Goal: Information Seeking & Learning: Learn about a topic

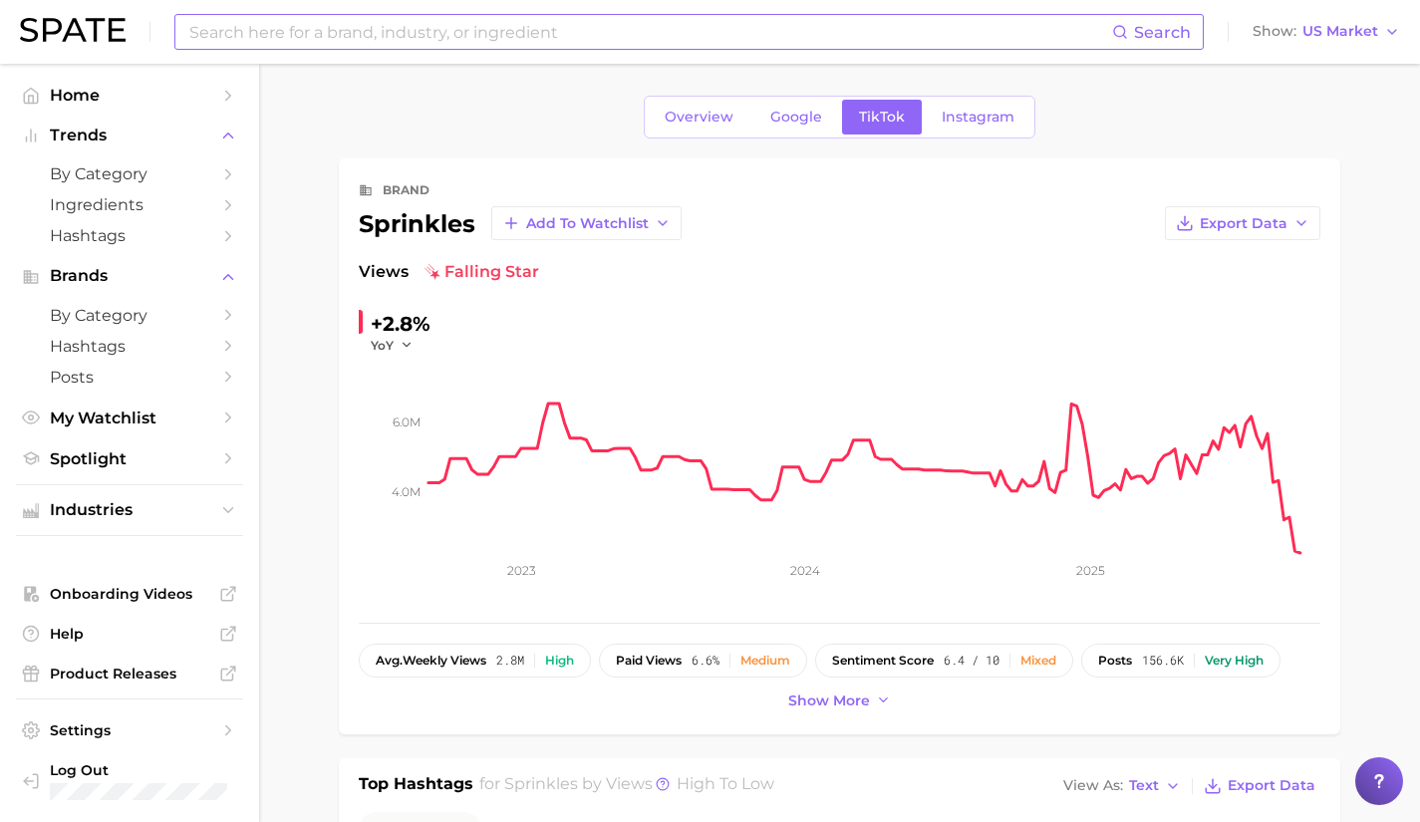
click at [280, 27] on input at bounding box center [649, 32] width 925 height 34
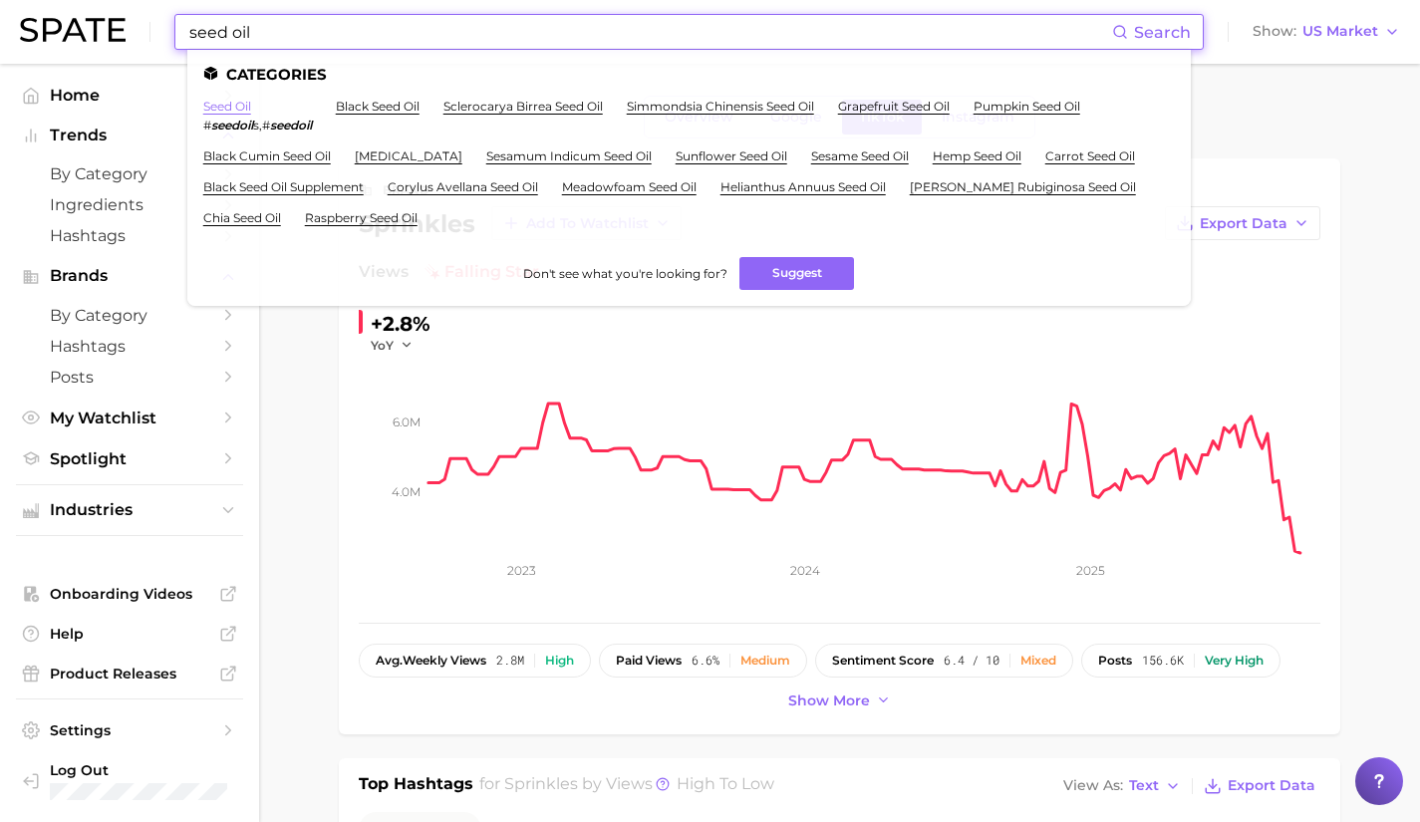
type input "seed oil"
click at [221, 110] on link "seed oil" at bounding box center [227, 106] width 48 height 15
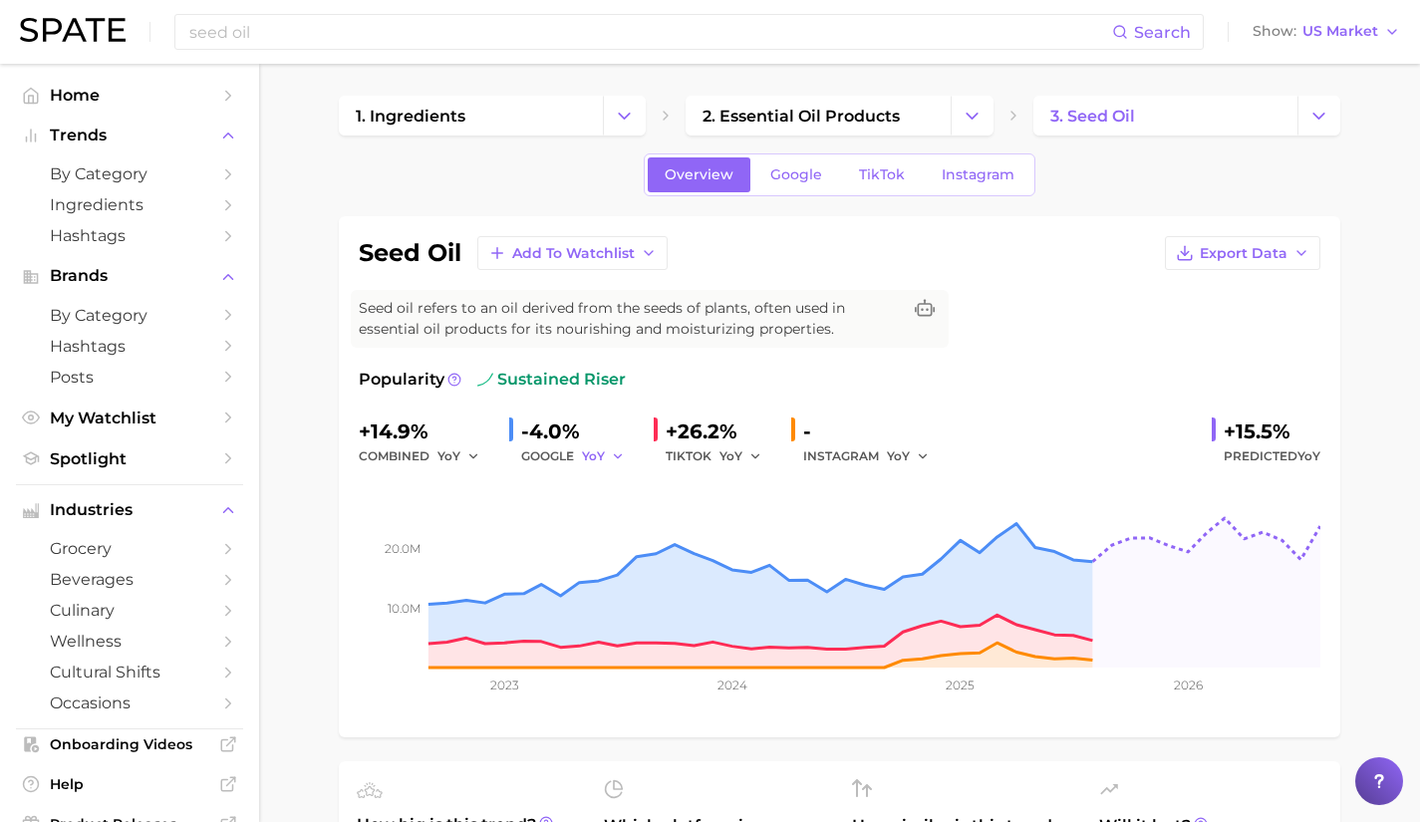
click at [608, 452] on button "YoY" at bounding box center [603, 457] width 43 height 24
click at [621, 564] on span "MoM" at bounding box center [609, 559] width 35 height 17
click at [614, 459] on button "MoM" at bounding box center [607, 457] width 50 height 24
click at [617, 531] on span "QoQ" at bounding box center [608, 523] width 33 height 17
click at [618, 445] on button "QoQ" at bounding box center [606, 457] width 48 height 24
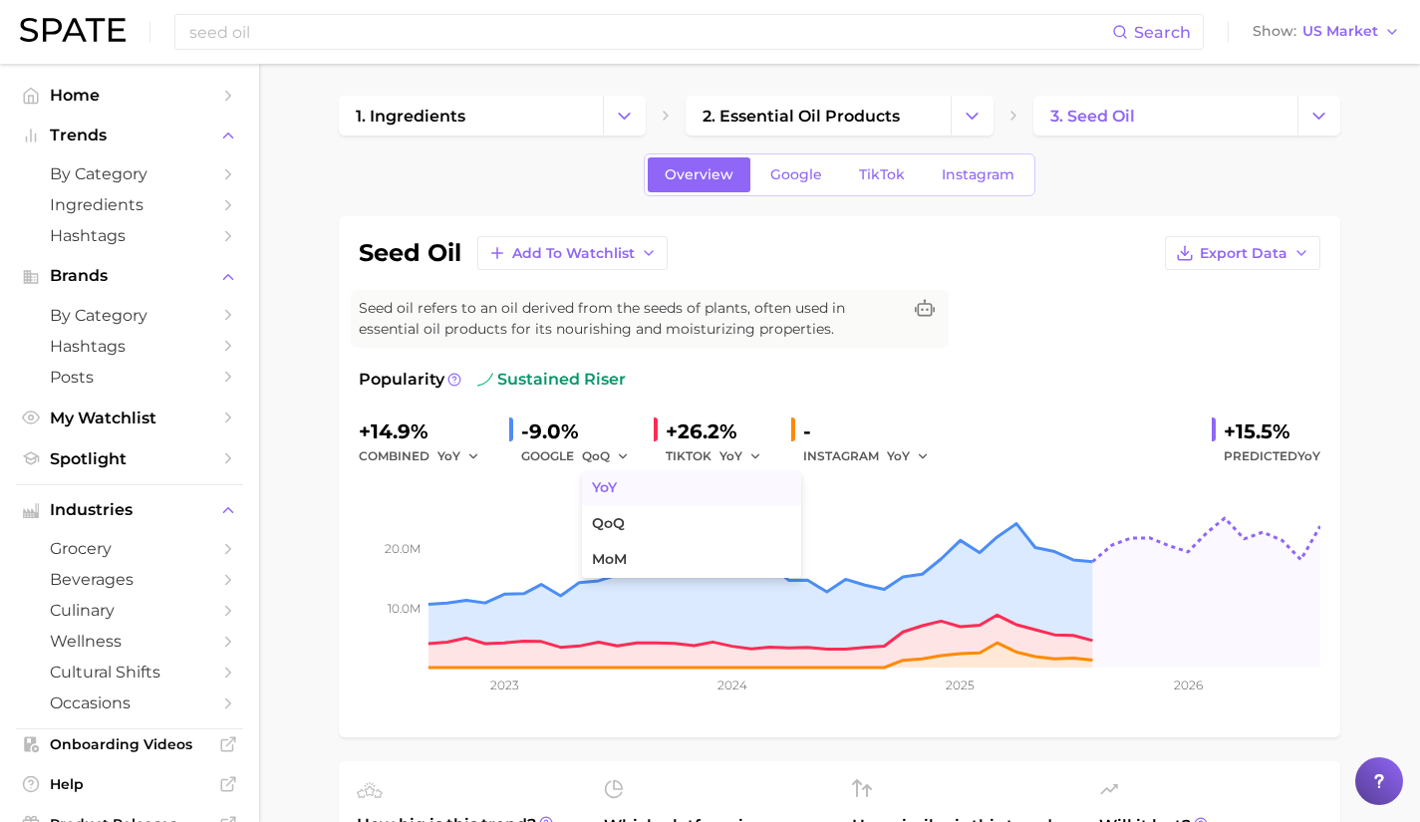
click at [624, 487] on button "YoY" at bounding box center [691, 488] width 219 height 36
click at [609, 464] on button "YoY" at bounding box center [603, 457] width 43 height 24
click at [631, 567] on button "MoM" at bounding box center [691, 560] width 219 height 36
click at [918, 458] on icon "button" at bounding box center [923, 457] width 14 height 14
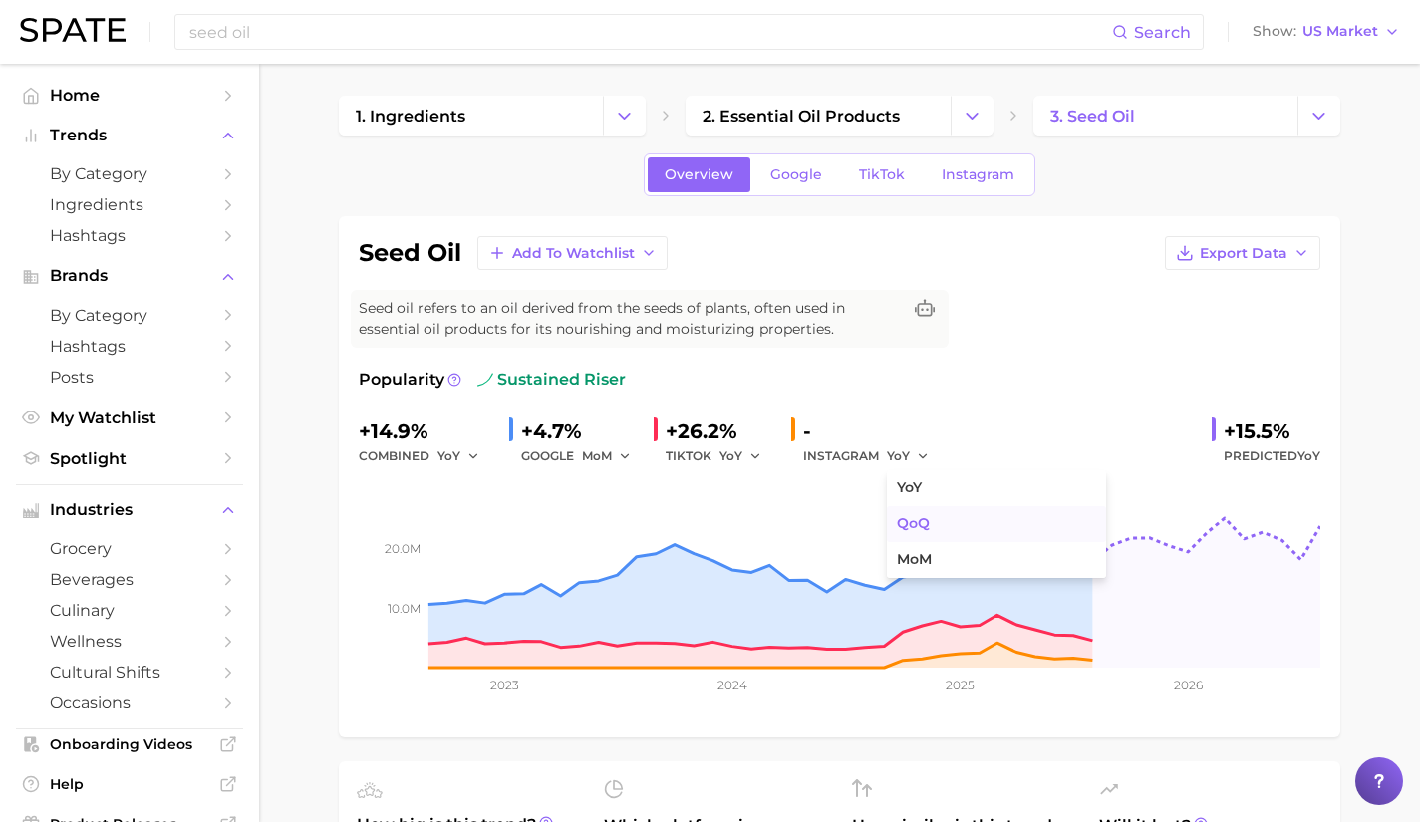
click at [929, 518] on button "QoQ" at bounding box center [996, 524] width 219 height 36
click at [924, 464] on button "QoQ" at bounding box center [911, 457] width 48 height 24
click at [923, 558] on span "MoM" at bounding box center [914, 559] width 35 height 17
click at [882, 462] on div "INSTAGRAM MoM" at bounding box center [873, 457] width 140 height 24
click at [878, 459] on div "INSTAGRAM MoM" at bounding box center [873, 457] width 140 height 24
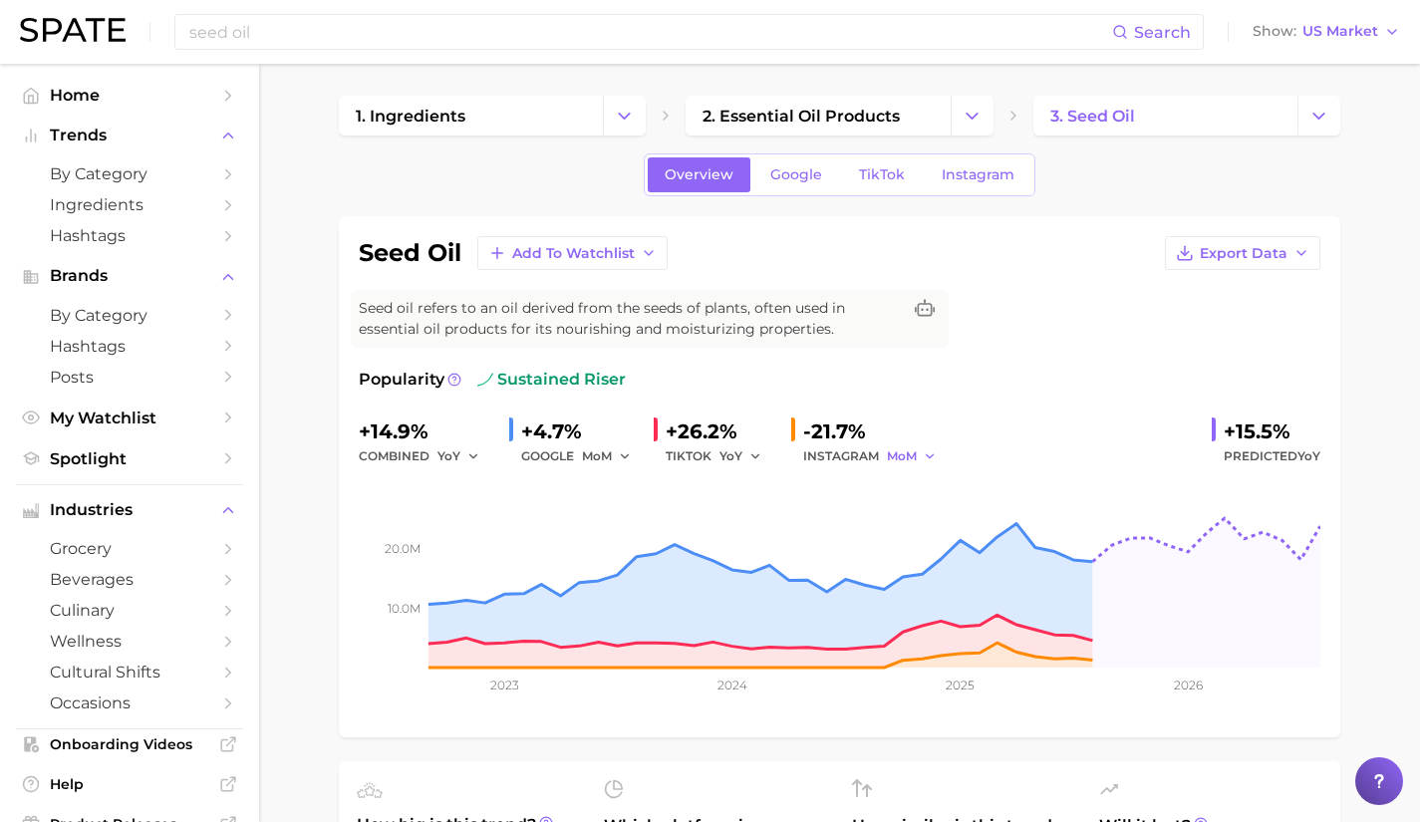
click at [931, 460] on icon "button" at bounding box center [930, 457] width 14 height 14
click at [927, 490] on button "YoY" at bounding box center [996, 488] width 219 height 36
click at [811, 176] on span "Google" at bounding box center [796, 174] width 52 height 17
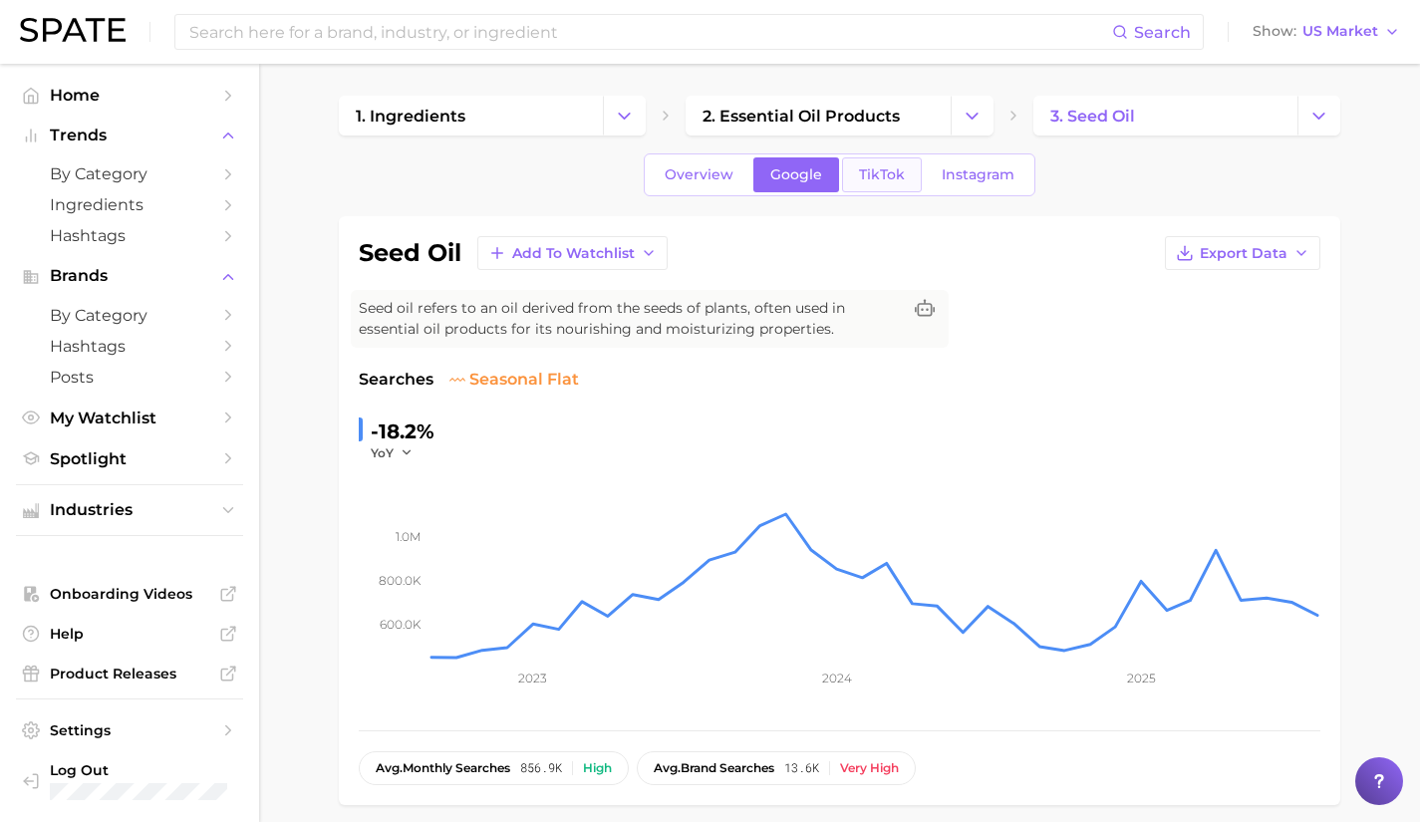
click at [873, 177] on span "TikTok" at bounding box center [882, 174] width 46 height 17
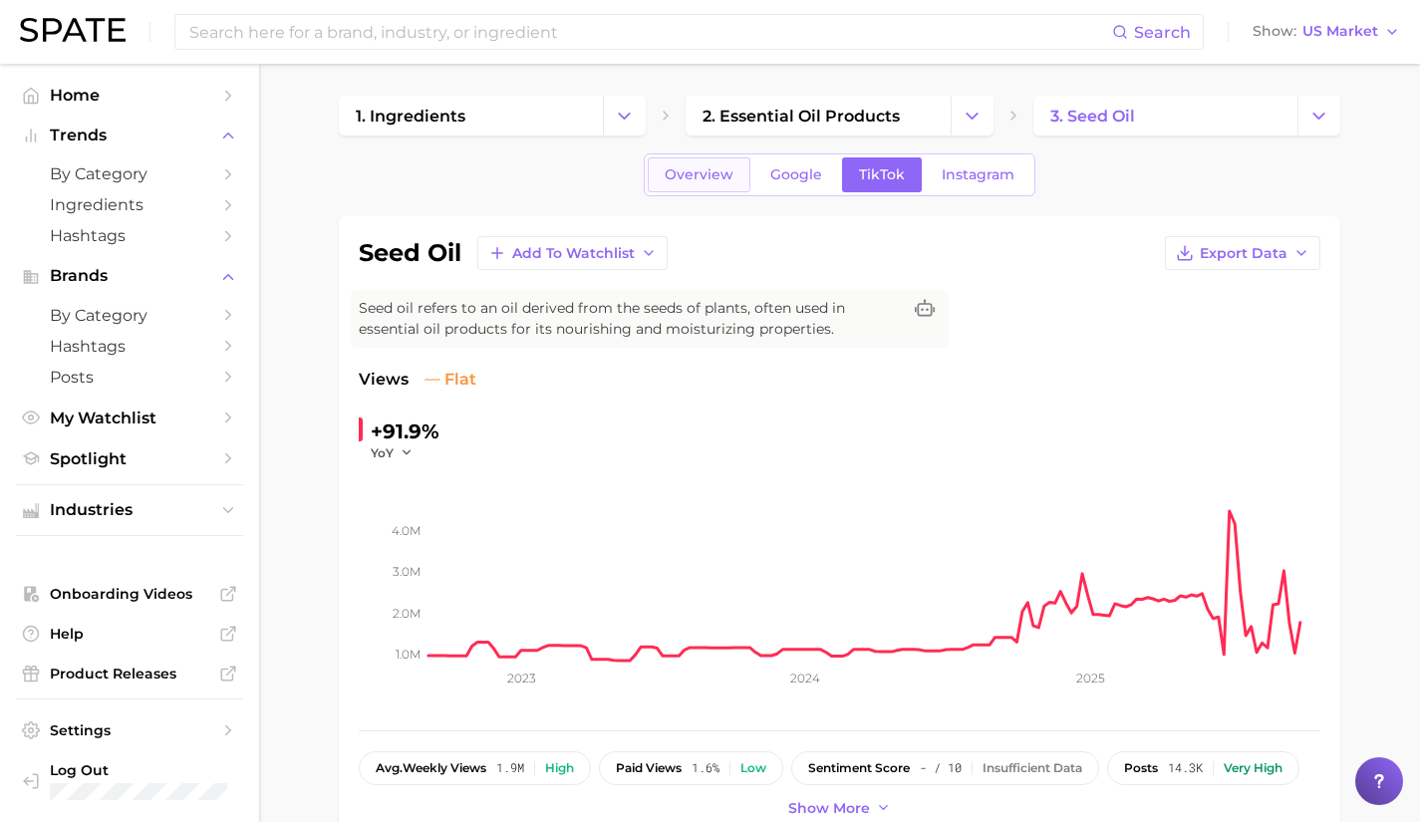
click at [684, 180] on span "Overview" at bounding box center [699, 174] width 69 height 17
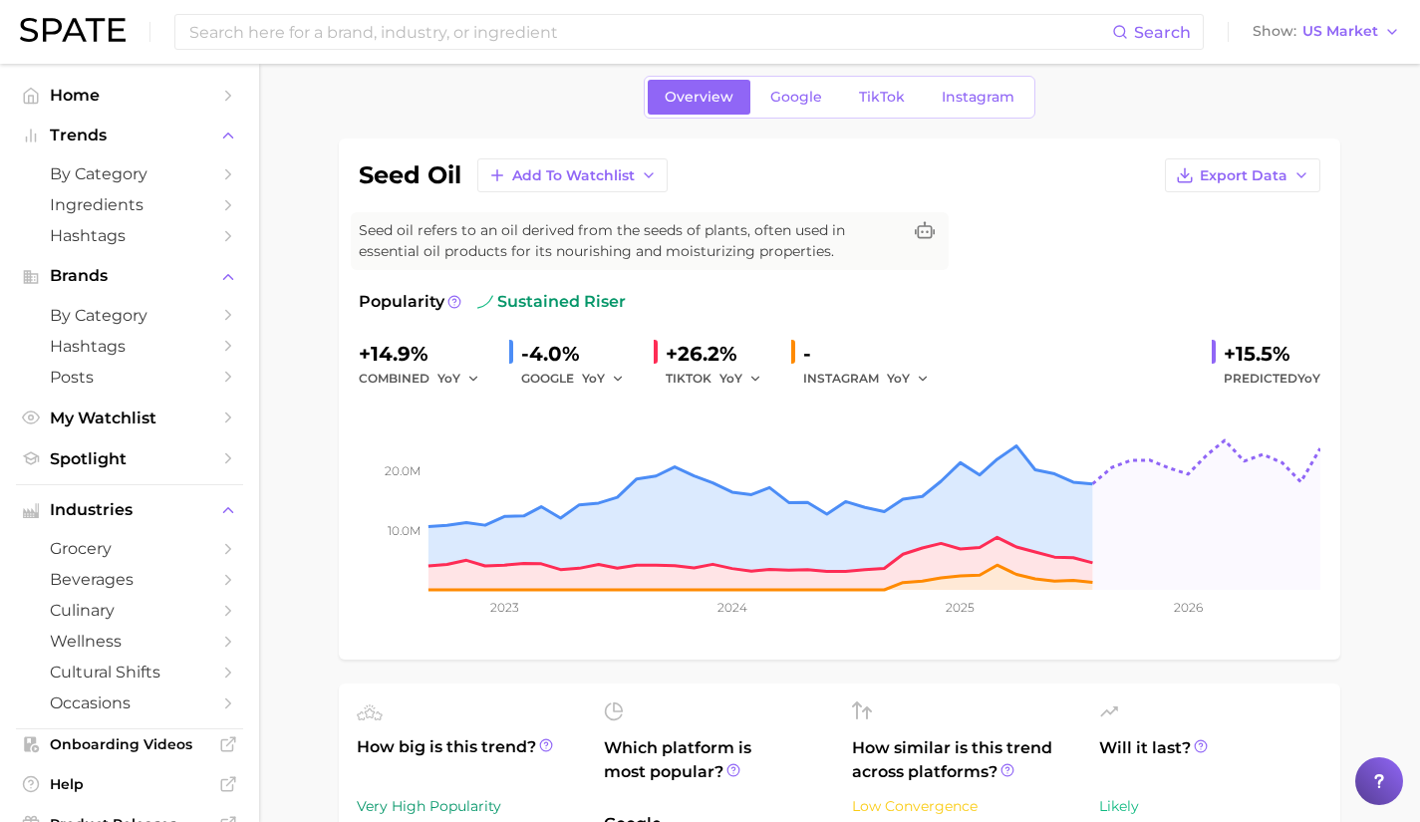
scroll to position [79, 0]
click at [600, 377] on span "YoY" at bounding box center [593, 377] width 23 height 17
click at [636, 461] on button "QoQ" at bounding box center [691, 446] width 219 height 36
click at [604, 373] on span "QoQ" at bounding box center [596, 377] width 28 height 17
click at [638, 494] on button "MoM" at bounding box center [691, 481] width 219 height 36
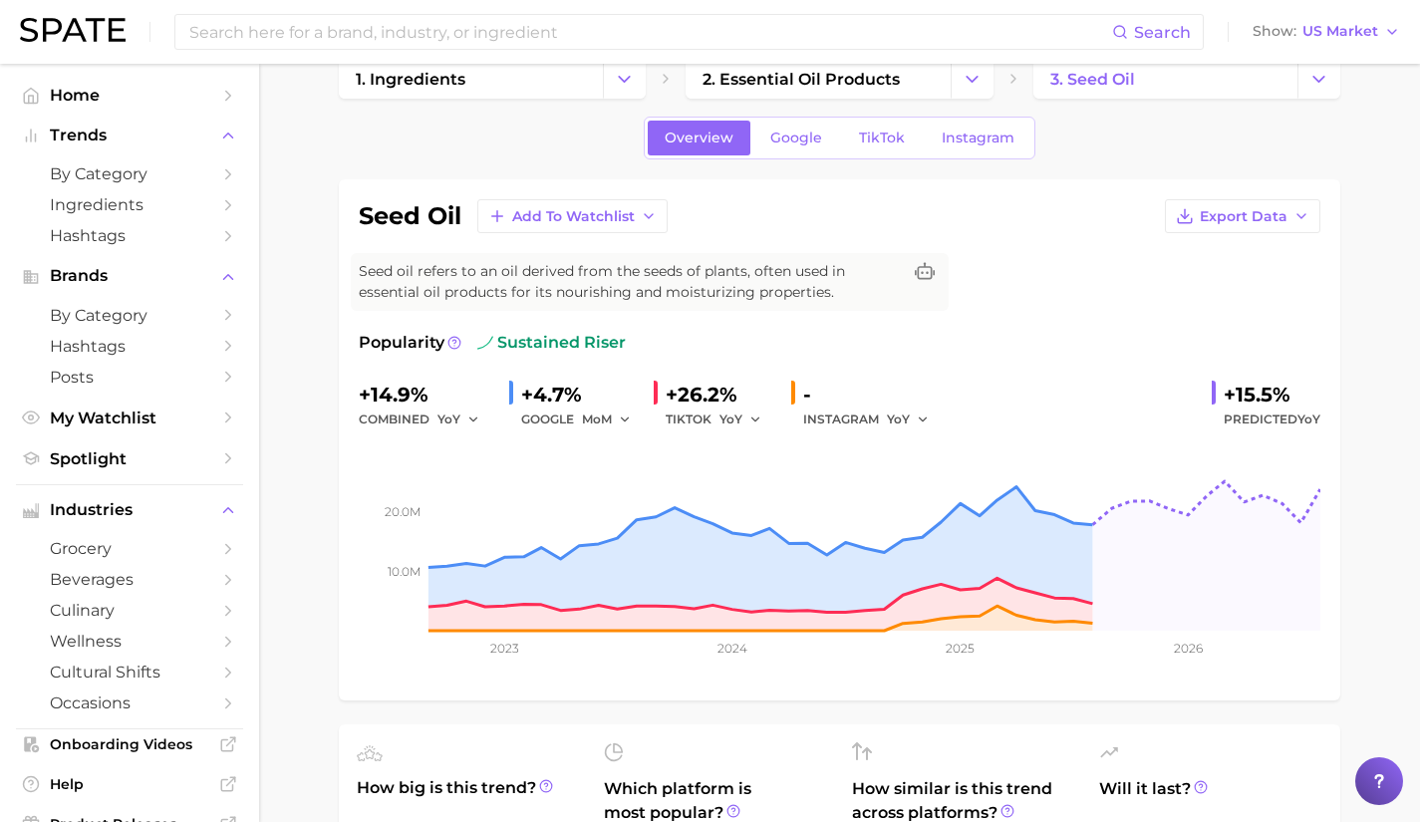
scroll to position [36, 0]
click at [795, 148] on link "Google" at bounding box center [797, 139] width 86 height 35
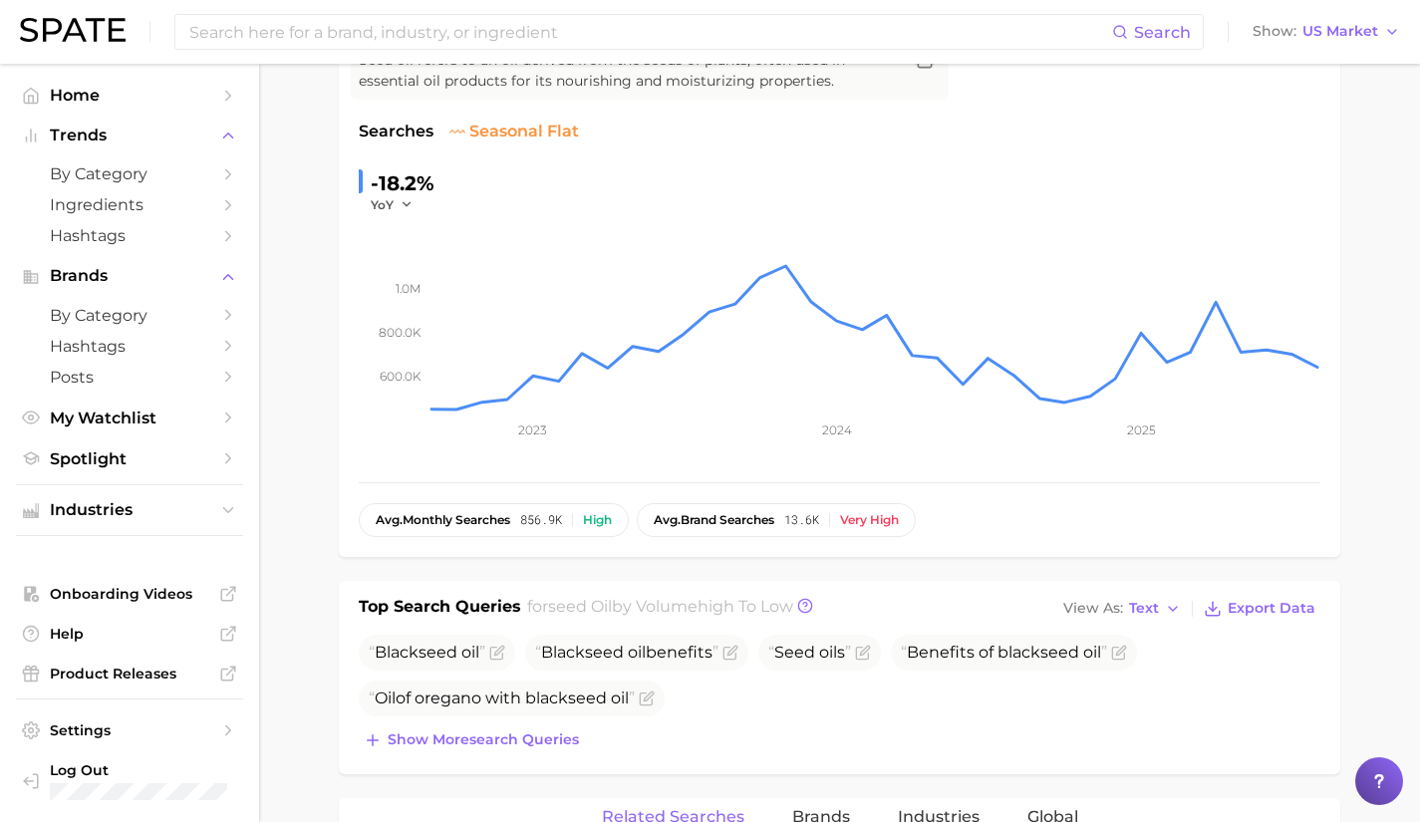
scroll to position [249, 0]
click at [503, 738] on span "Show more search queries" at bounding box center [483, 739] width 191 height 17
